Goal: Task Accomplishment & Management: Complete application form

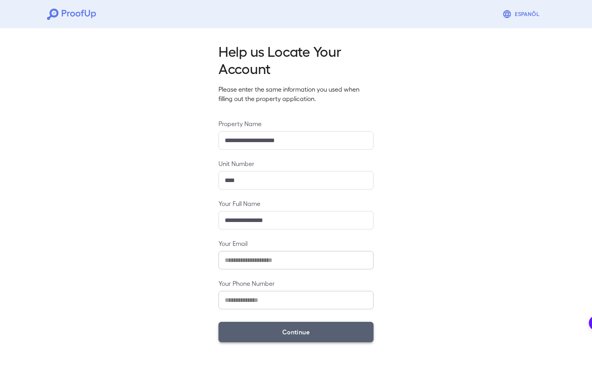
click at [317, 337] on button "Continue" at bounding box center [296, 332] width 155 height 20
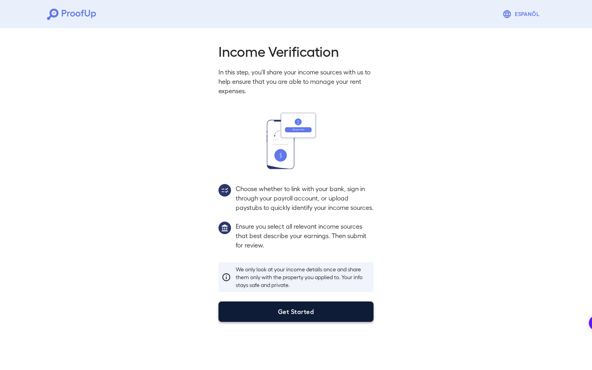
click at [308, 319] on button "Get Started" at bounding box center [296, 312] width 155 height 20
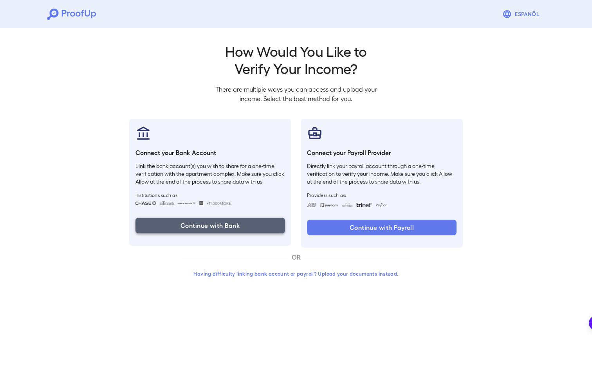
click at [257, 230] on button "Continue with Bank" at bounding box center [211, 226] width 150 height 16
click at [255, 226] on button "Continue with Bank" at bounding box center [211, 226] width 150 height 16
click at [250, 227] on button "Continue with Bank" at bounding box center [211, 226] width 150 height 16
